Goal: Ask a question

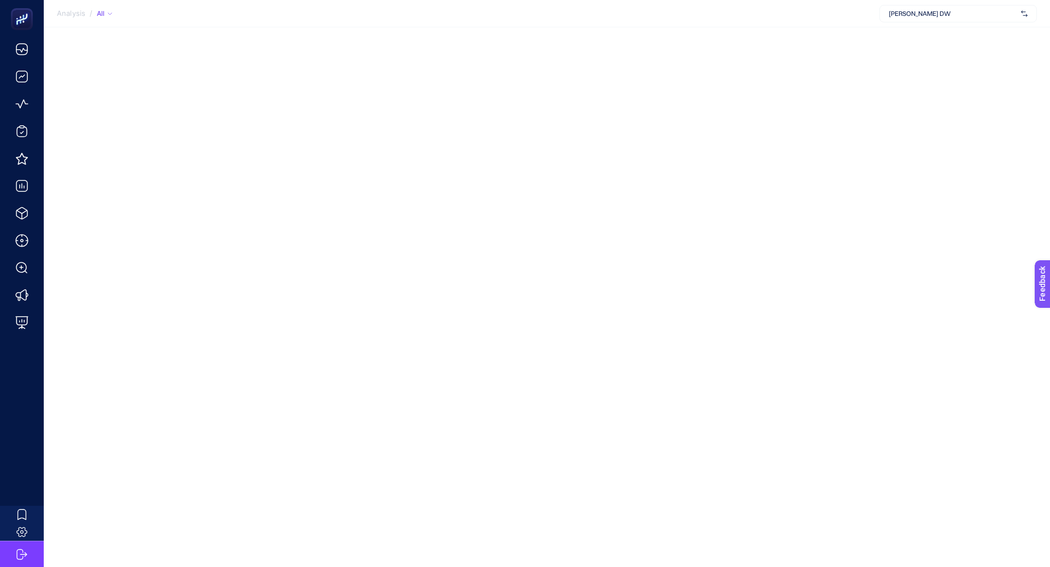
click at [903, 19] on div "[PERSON_NAME] DW" at bounding box center [957, 13] width 157 height 17
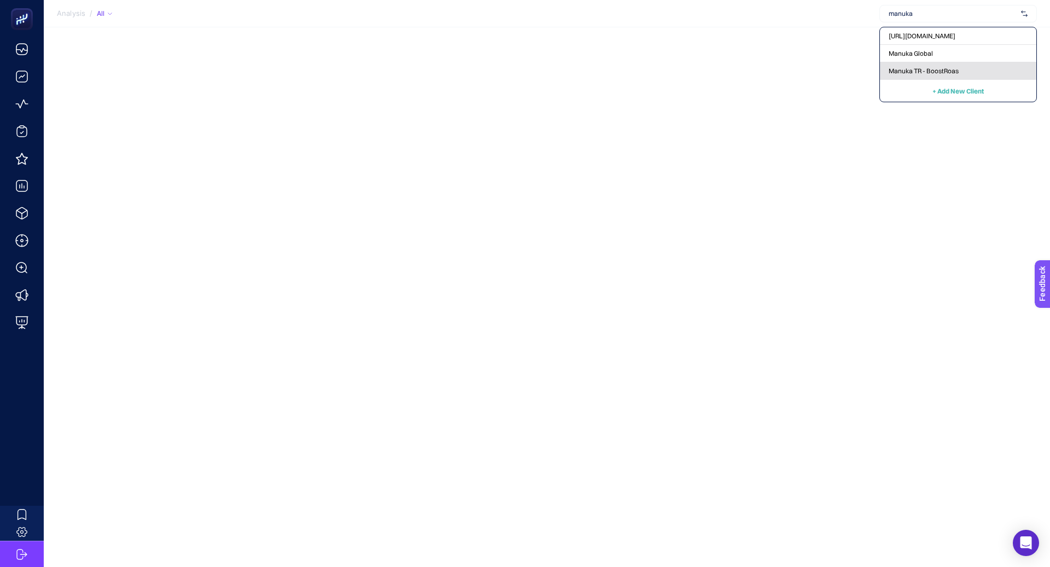
type input "manuka"
click at [912, 74] on span "Manuka TR - BoostRoas" at bounding box center [923, 71] width 70 height 9
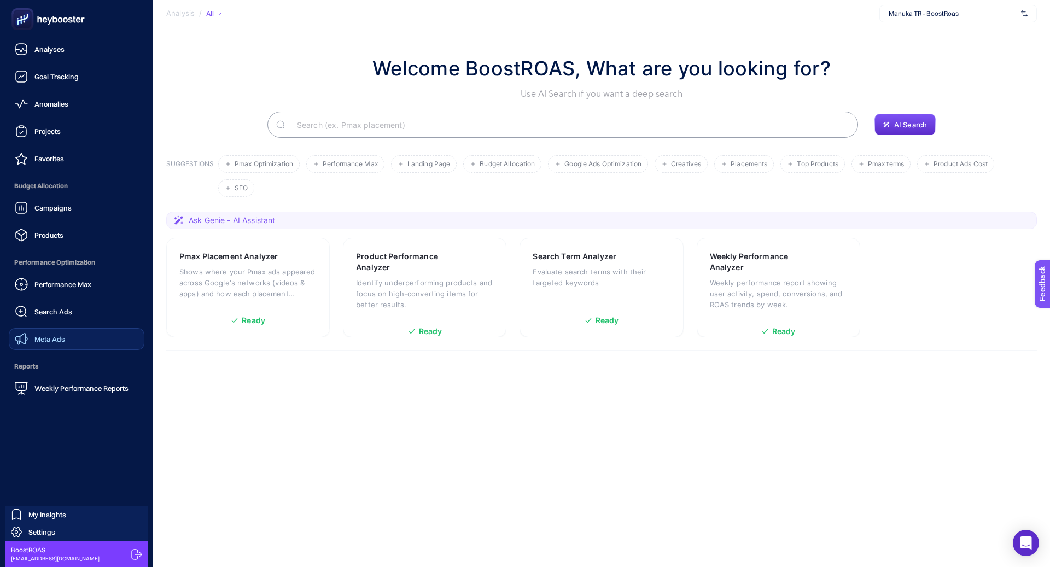
click at [71, 340] on link "Meta Ads" at bounding box center [77, 339] width 136 height 22
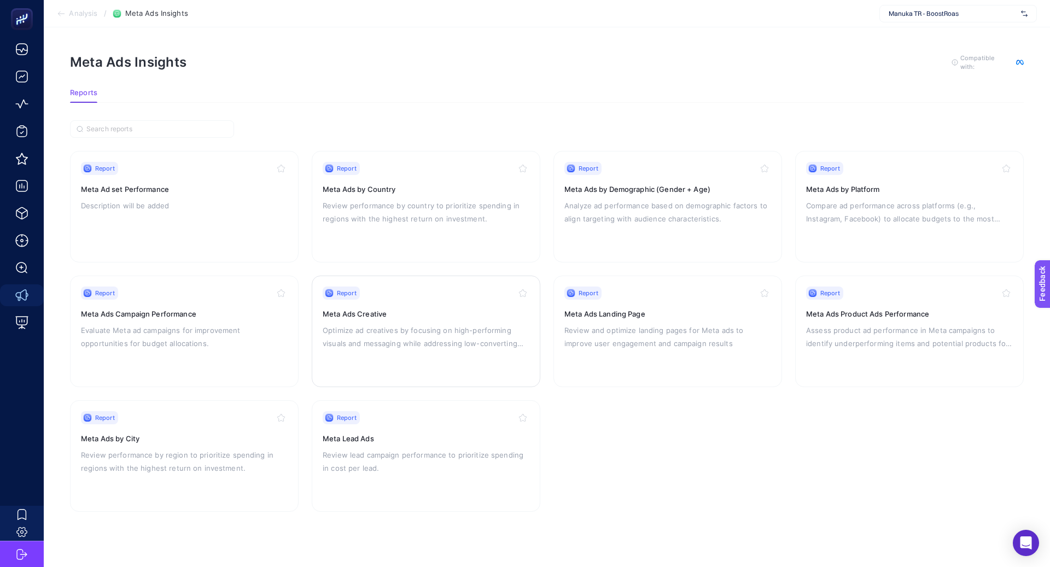
click at [443, 303] on div "Report Meta Ads Creative Optimize ad creatives by focusing on high-performing v…" at bounding box center [426, 331] width 207 height 90
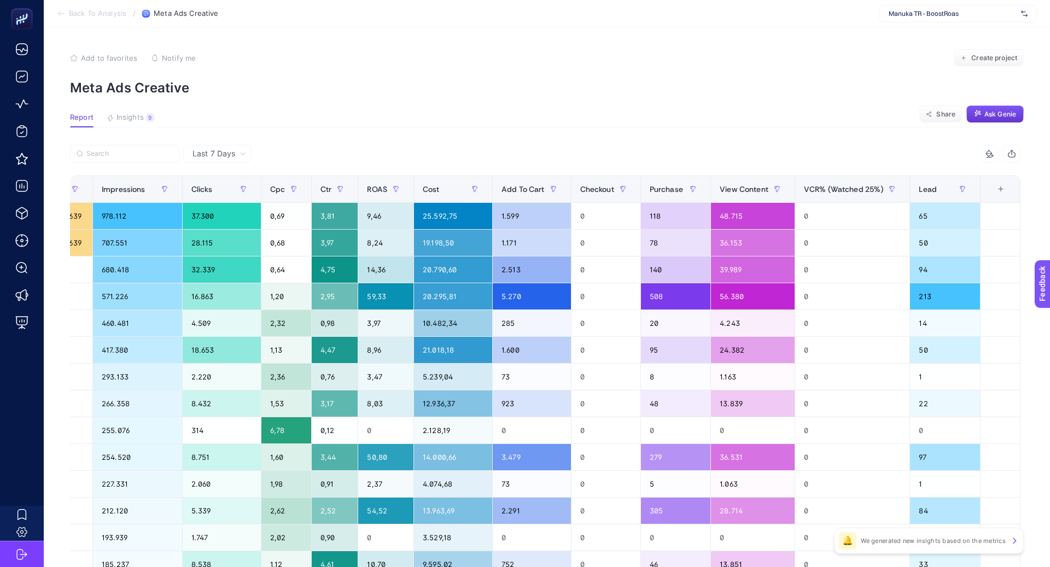
click at [990, 116] on span "Ask Genie" at bounding box center [1000, 114] width 32 height 9
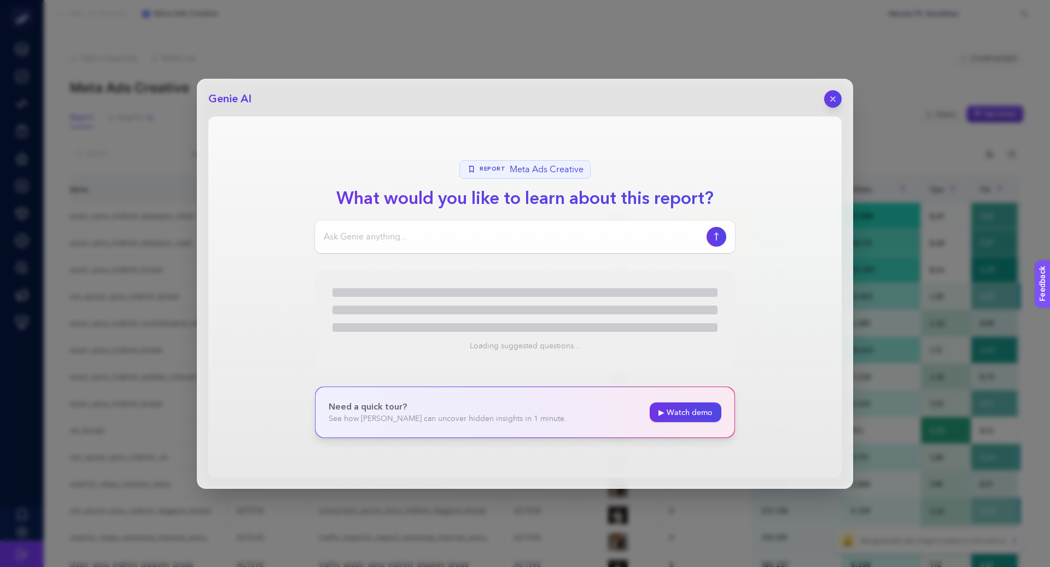
scroll to position [0, 440]
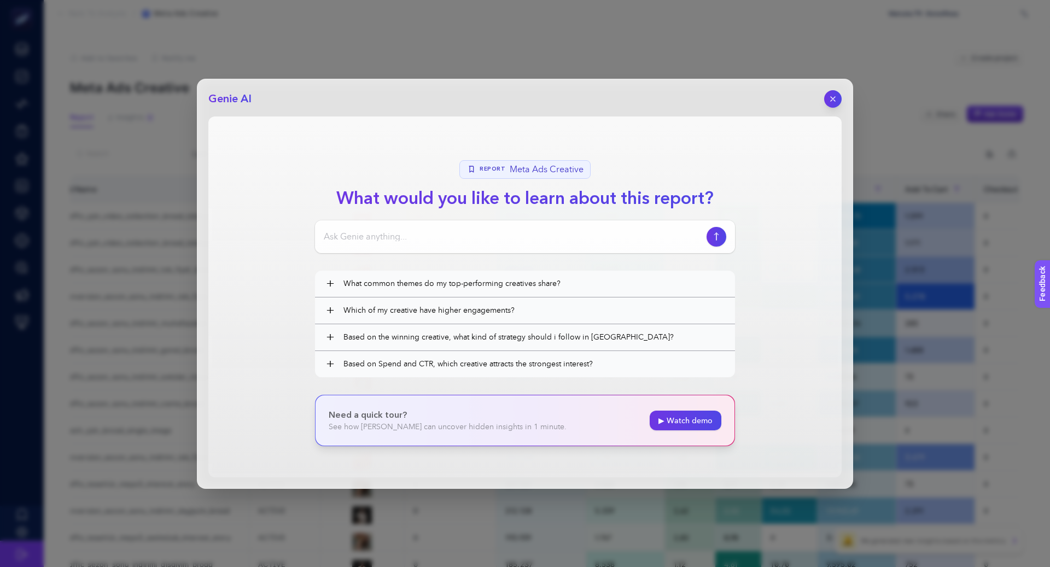
click at [381, 235] on input at bounding box center [513, 236] width 378 height 13
type input "Traffic kampanyalarındaki kreatif performanslarını incelemeni istiyorum. Perfor…"
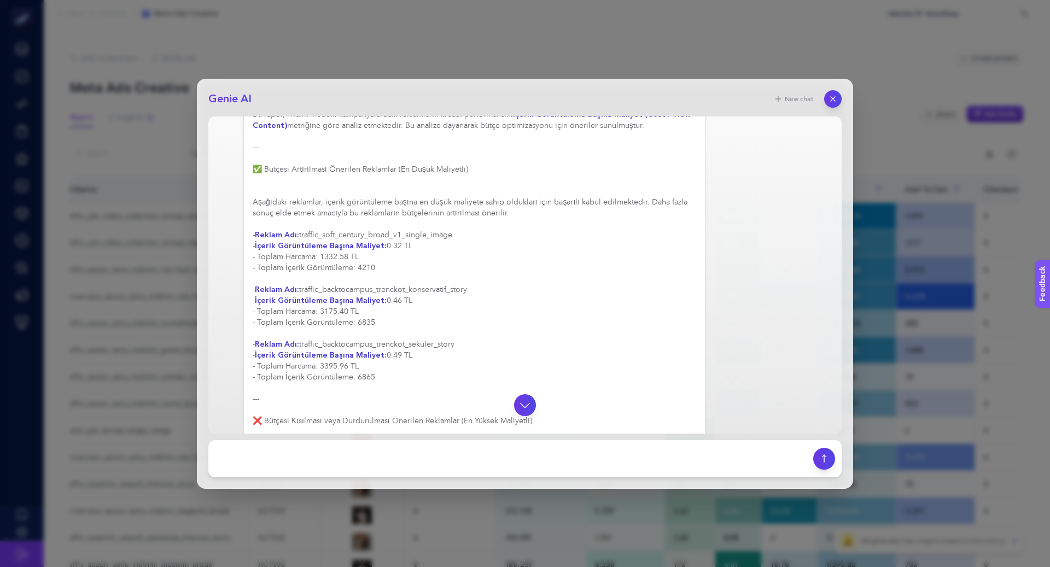
scroll to position [121, 0]
click at [438, 233] on div "Trafik Kampanyası Kreatif Performans Raporu Bu rapor, 'Trafik' hedefli kampanya…" at bounding box center [474, 271] width 443 height 394
click at [438, 233] on div "Trafik Kampanyası Kreatif Performans Raporu Bu rapor, 'Trafik' hedefli kampanya…" at bounding box center [474, 287] width 443 height 426
click at [438, 233] on div "Trafik Kampanyası Kreatif Performans Raporu Bu rapor, 'Trafik' hedefli kampanya…" at bounding box center [474, 292] width 443 height 437
click at [438, 289] on div "Trafik Kampanyası Kreatif Performans Raporu Bu rapor, 'Trafik' hedefli kampanya…" at bounding box center [474, 320] width 443 height 492
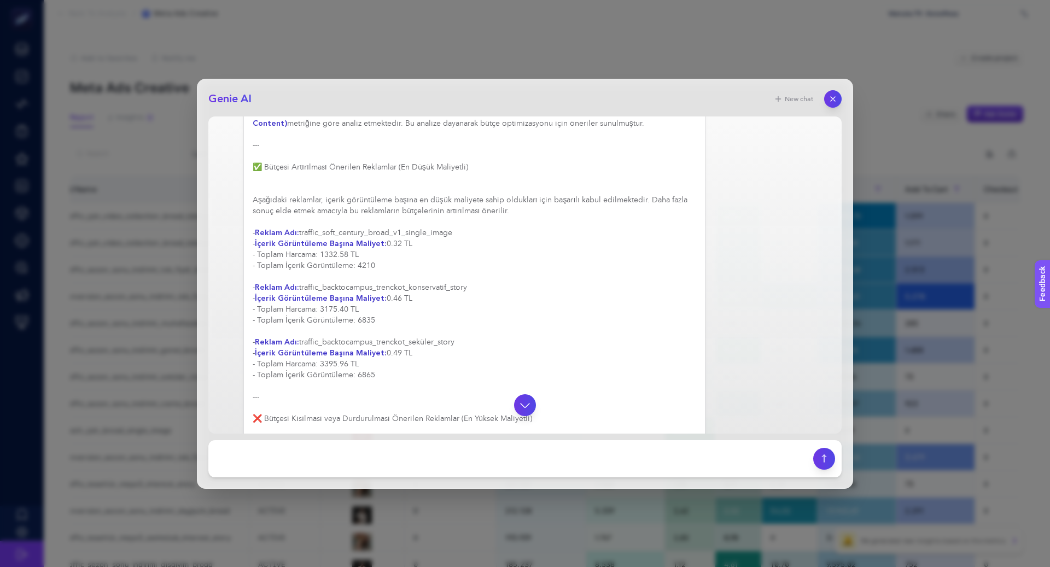
click at [438, 289] on div "Trafik Kampanyası Kreatif Performans Raporu Bu rapor, 'Trafik' hedefli kampanya…" at bounding box center [474, 320] width 443 height 492
click at [438, 289] on div "Trafik Kampanyası Kreatif Performans Raporu Bu rapor, 'Trafik' hedefli kampanya…" at bounding box center [474, 325] width 443 height 503
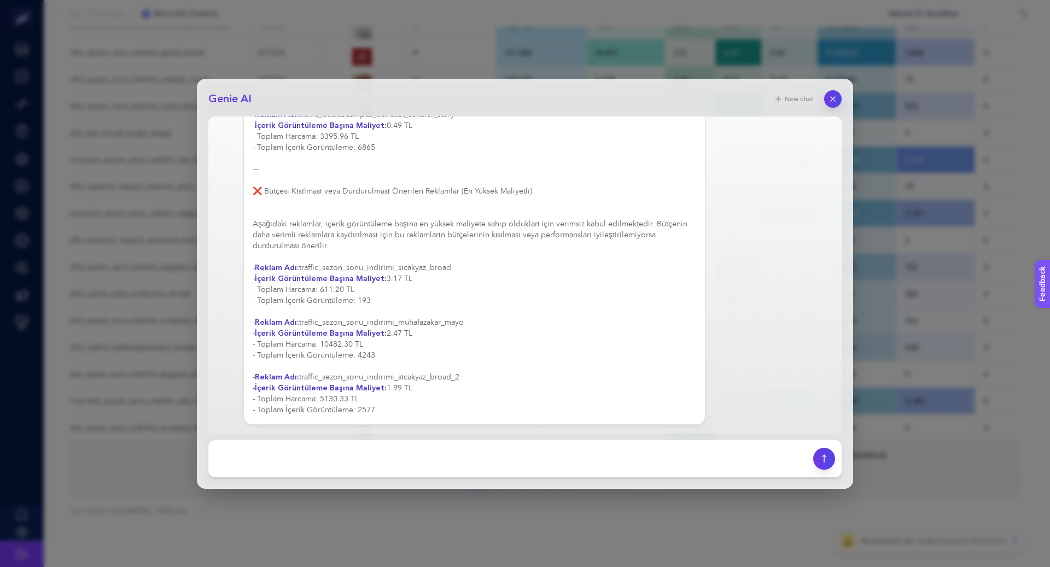
scroll to position [298, 0]
click at [383, 461] on textarea at bounding box center [511, 459] width 592 height 24
type textarea "bana bütün reklamların raporunu hazırla bir tablo halinde ver"
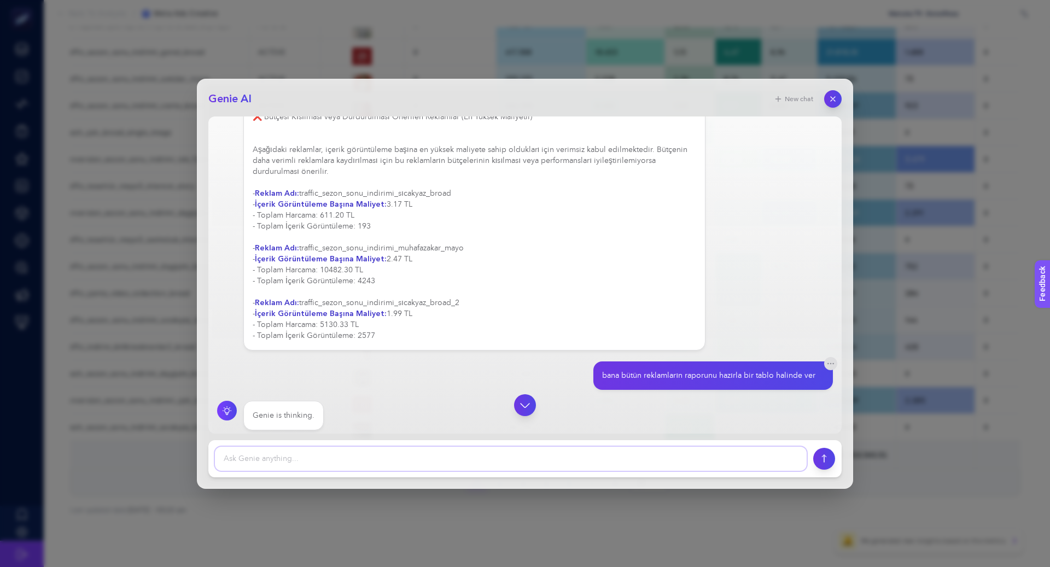
scroll to position [496, 0]
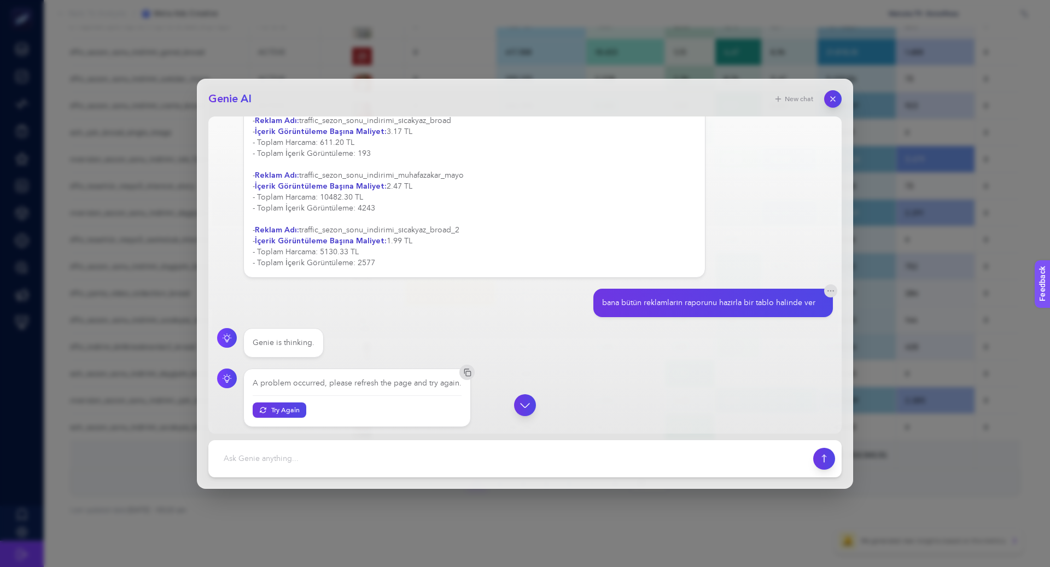
click at [297, 413] on div at bounding box center [525, 405] width 616 height 22
click at [283, 412] on div at bounding box center [525, 405] width 616 height 22
click at [280, 412] on div at bounding box center [525, 405] width 616 height 22
